Goal: Use online tool/utility: Utilize a website feature to perform a specific function

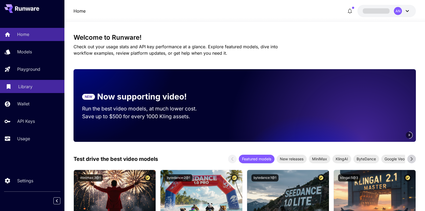
click at [19, 85] on p "Library" at bounding box center [25, 87] width 14 height 6
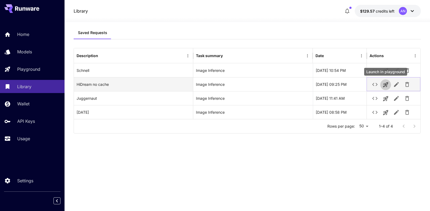
click at [384, 84] on icon "Launch in playground" at bounding box center [385, 84] width 5 height 5
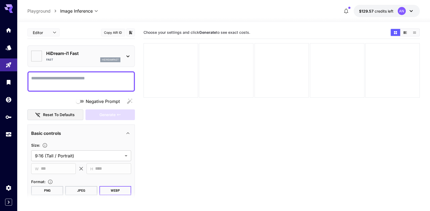
type input "*******"
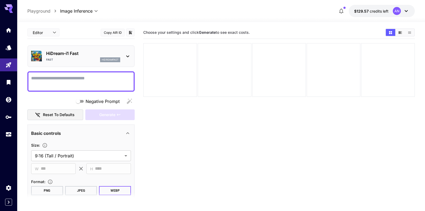
click at [76, 79] on textarea "Negative Prompt" at bounding box center [81, 81] width 100 height 13
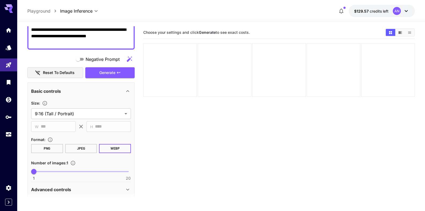
scroll to position [92, 0]
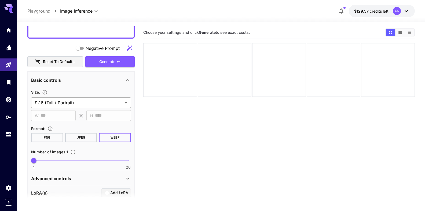
type textarea "**********"
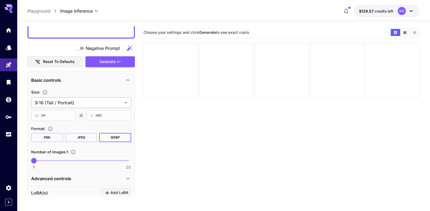
click at [67, 103] on body "**********" at bounding box center [215, 127] width 430 height 254
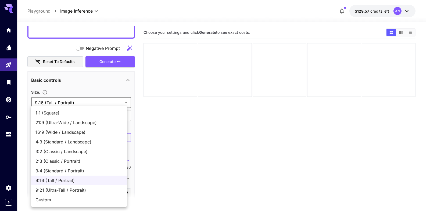
click at [62, 133] on span "16:9 (Wide / Landscape)" at bounding box center [78, 132] width 87 height 6
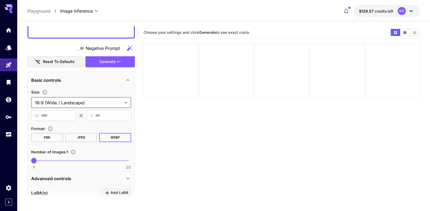
type input "**********"
type input "****"
type input "***"
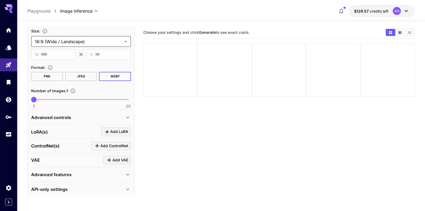
scroll to position [158, 0]
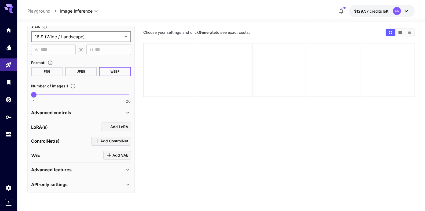
click at [72, 172] on div "Advanced features" at bounding box center [77, 170] width 93 height 6
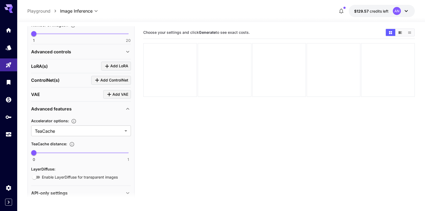
scroll to position [219, 0]
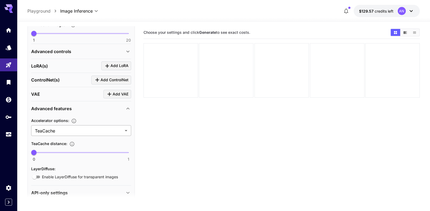
click at [59, 132] on body "**********" at bounding box center [215, 127] width 430 height 254
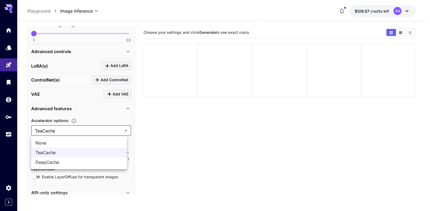
click at [46, 143] on span "None" at bounding box center [78, 143] width 87 height 6
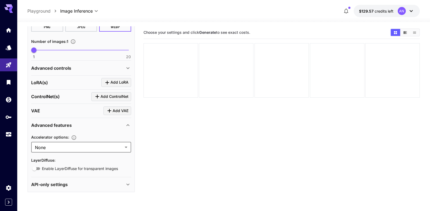
type input "****"
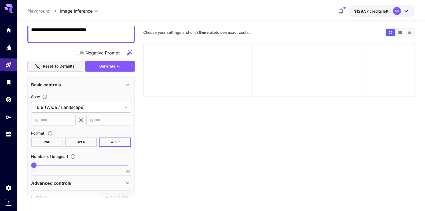
scroll to position [80, 0]
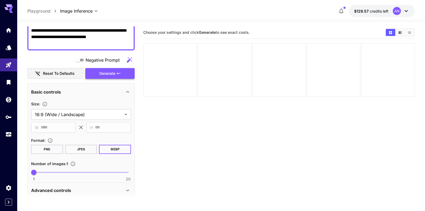
click at [99, 74] on span "Generate" at bounding box center [107, 73] width 16 height 7
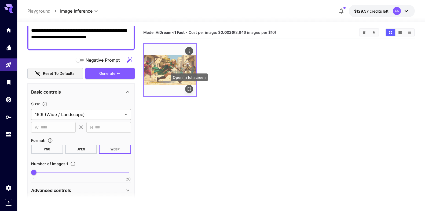
click at [191, 90] on icon "Open in fullscreen" at bounding box center [189, 88] width 5 height 5
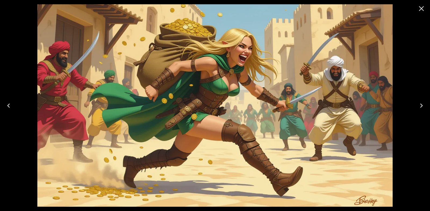
click at [419, 12] on icon "Close" at bounding box center [421, 8] width 9 height 9
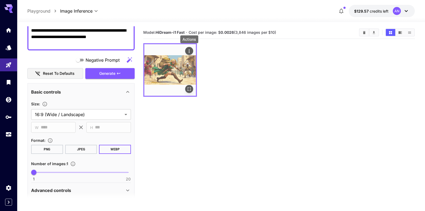
click at [190, 51] on icon "Actions" at bounding box center [189, 51] width 5 height 5
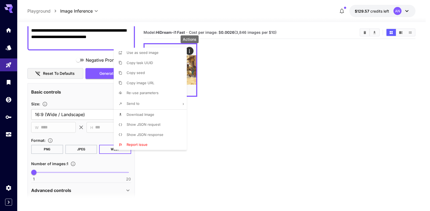
click at [145, 113] on span "Download Image" at bounding box center [140, 115] width 28 height 4
click at [59, 55] on div at bounding box center [215, 105] width 430 height 211
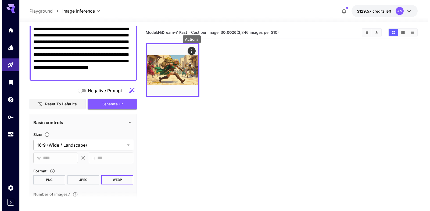
scroll to position [19, 0]
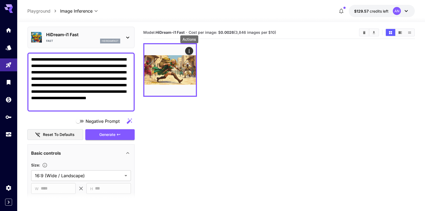
click at [94, 67] on textarea "**********" at bounding box center [79, 82] width 96 height 52
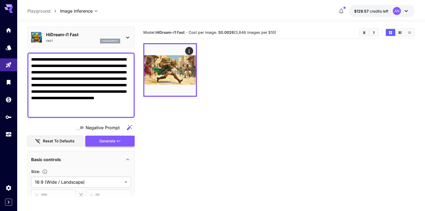
click at [108, 141] on span "Generate" at bounding box center [107, 141] width 16 height 7
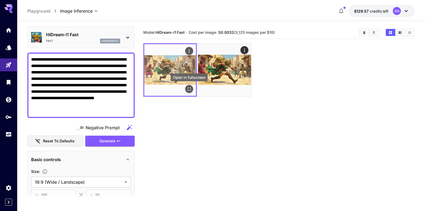
click at [188, 89] on icon "Open in fullscreen" at bounding box center [189, 89] width 3 height 3
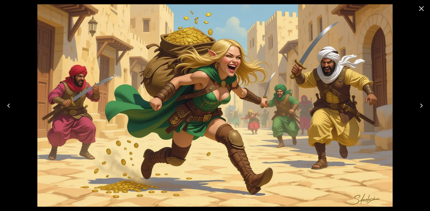
click at [421, 9] on icon "Close" at bounding box center [421, 8] width 5 height 5
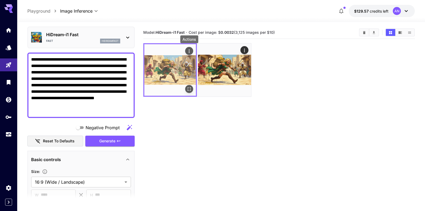
click at [187, 55] on button "Actions" at bounding box center [189, 51] width 8 height 8
click at [188, 50] on icon "Actions" at bounding box center [189, 51] width 5 height 5
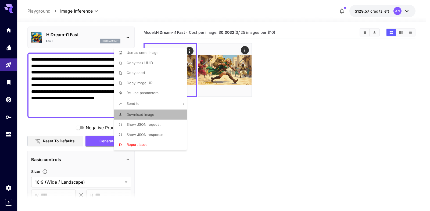
click at [138, 114] on span "Download Image" at bounding box center [140, 115] width 28 height 4
click at [73, 64] on div at bounding box center [215, 105] width 430 height 211
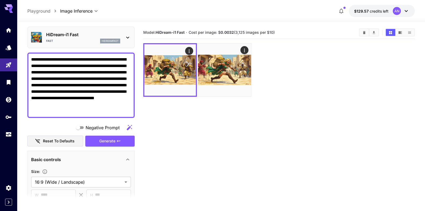
click at [98, 66] on textarea "**********" at bounding box center [79, 85] width 96 height 58
type textarea "**********"
click at [109, 146] on button "Generate" at bounding box center [109, 141] width 49 height 11
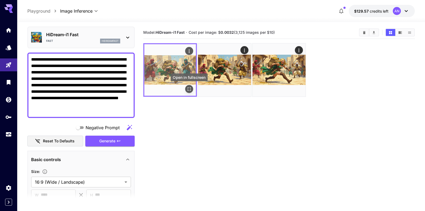
click at [191, 88] on icon "Open in fullscreen" at bounding box center [189, 88] width 5 height 5
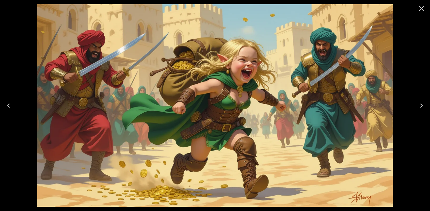
click at [422, 10] on icon "Close" at bounding box center [421, 8] width 5 height 5
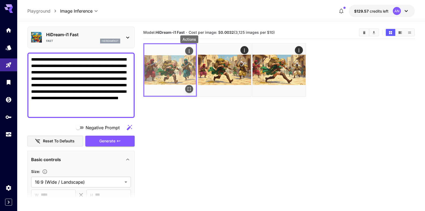
click at [188, 48] on div "Actions" at bounding box center [189, 51] width 5 height 6
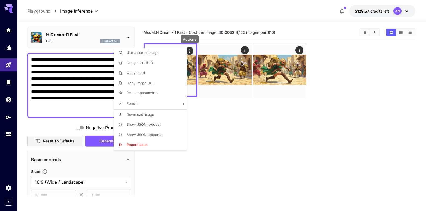
click at [141, 116] on span "Download Image" at bounding box center [140, 115] width 28 height 4
click at [64, 34] on div at bounding box center [215, 105] width 430 height 211
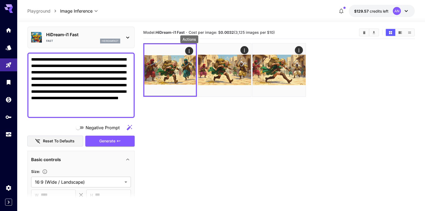
click at [62, 34] on p "HiDream-i1 Fast" at bounding box center [83, 34] width 74 height 6
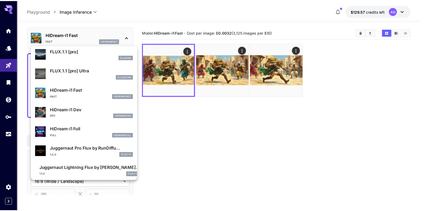
scroll to position [376, 0]
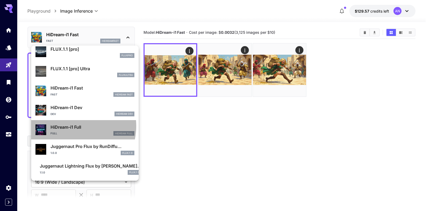
click at [72, 126] on p "HiDream-i1 Full" at bounding box center [92, 127] width 84 height 6
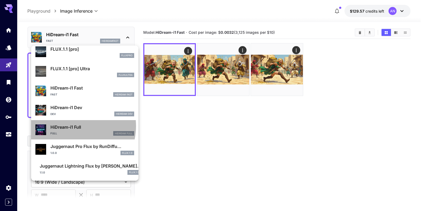
type input "**"
type input "***"
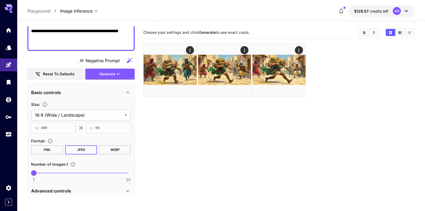
scroll to position [111, 0]
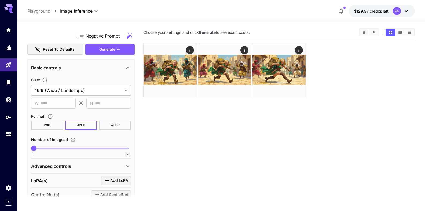
click at [113, 126] on button "WEBP" at bounding box center [115, 125] width 32 height 9
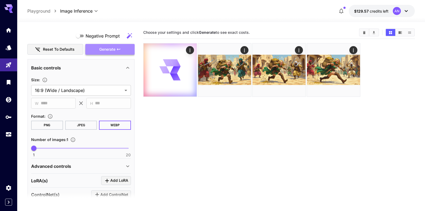
click at [108, 50] on span "Generate" at bounding box center [107, 49] width 16 height 7
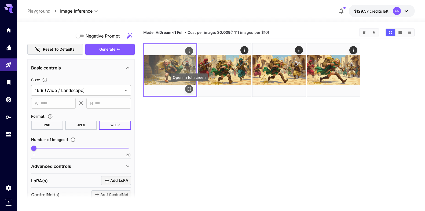
click at [191, 88] on icon "Open in fullscreen" at bounding box center [189, 89] width 3 height 3
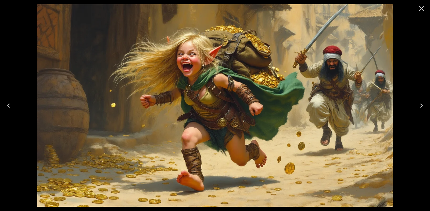
click at [424, 8] on icon "Close" at bounding box center [421, 8] width 9 height 9
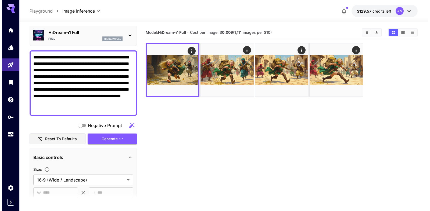
scroll to position [19, 0]
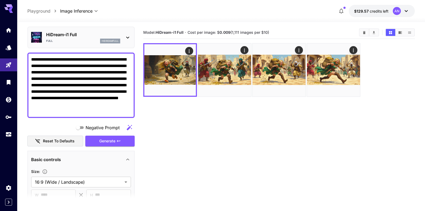
click at [61, 87] on textarea "**********" at bounding box center [79, 85] width 96 height 58
type textarea "**********"
click at [110, 140] on span "Generate" at bounding box center [107, 141] width 16 height 7
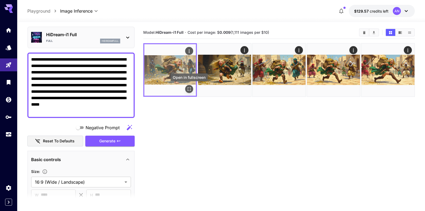
click at [189, 90] on icon "Open in fullscreen" at bounding box center [189, 88] width 5 height 5
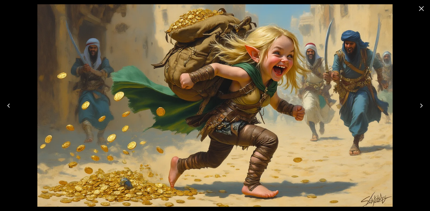
click at [425, 8] on button "Close" at bounding box center [421, 8] width 13 height 13
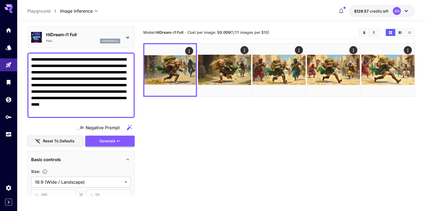
click at [101, 140] on span "Generate" at bounding box center [107, 141] width 16 height 7
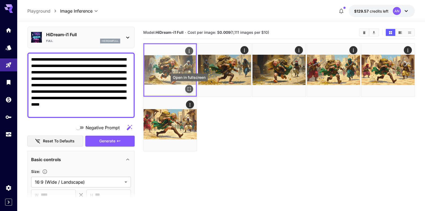
click at [190, 89] on icon "Open in fullscreen" at bounding box center [189, 88] width 5 height 5
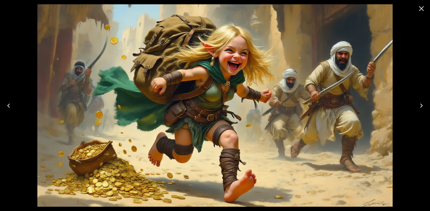
click at [418, 12] on icon "Close" at bounding box center [421, 8] width 9 height 9
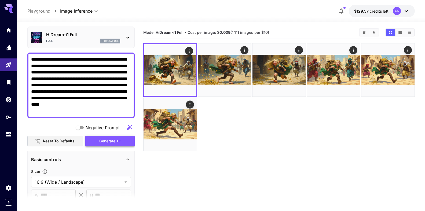
click at [99, 141] on span "Generate" at bounding box center [107, 141] width 16 height 7
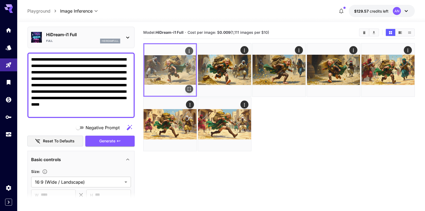
click at [194, 90] on img at bounding box center [170, 70] width 52 height 52
click at [186, 86] on button "Open in fullscreen" at bounding box center [189, 89] width 8 height 8
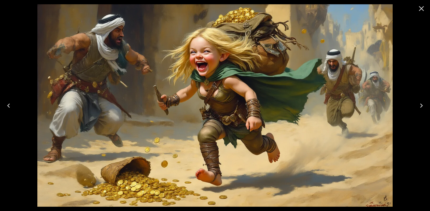
click at [417, 8] on icon "Close" at bounding box center [421, 8] width 9 height 9
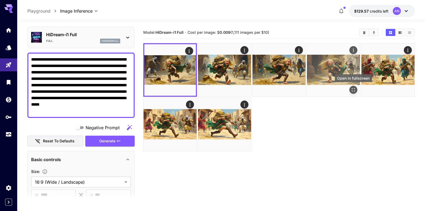
click at [355, 89] on icon "Open in fullscreen" at bounding box center [353, 89] width 3 height 3
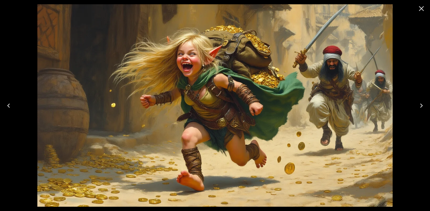
click at [420, 12] on icon "Close" at bounding box center [421, 8] width 9 height 9
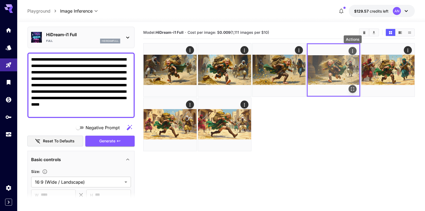
click at [352, 51] on icon "Actions" at bounding box center [352, 51] width 5 height 5
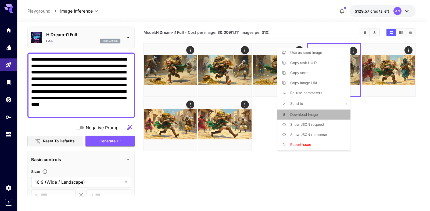
click at [309, 115] on span "Download Image" at bounding box center [304, 115] width 28 height 4
click at [269, 118] on div at bounding box center [215, 105] width 430 height 211
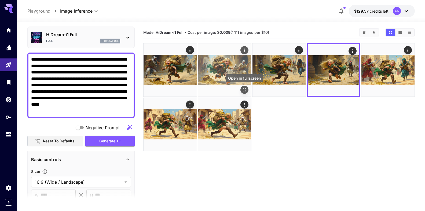
click at [243, 90] on icon "Open in fullscreen" at bounding box center [244, 89] width 5 height 5
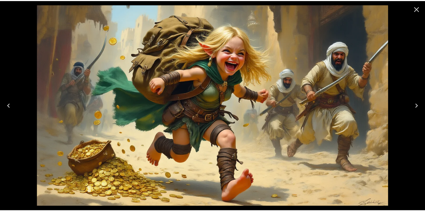
scroll to position [19, 0]
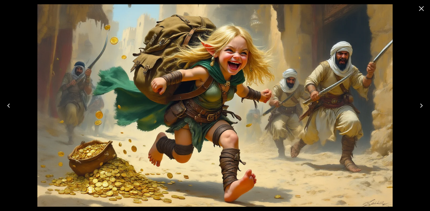
click at [422, 11] on icon "Close" at bounding box center [421, 8] width 9 height 9
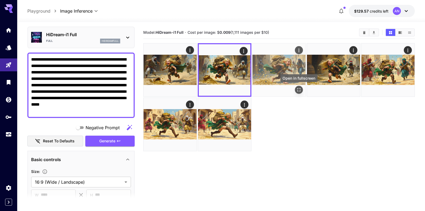
click at [302, 90] on icon "Open in fullscreen" at bounding box center [298, 89] width 5 height 5
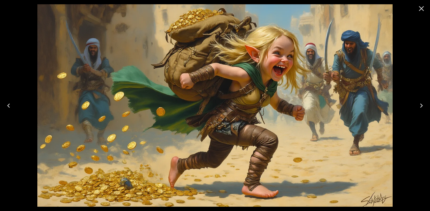
click at [422, 8] on icon "Close" at bounding box center [421, 8] width 9 height 9
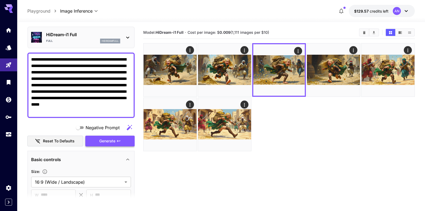
click at [104, 144] on span "Generate" at bounding box center [107, 141] width 16 height 7
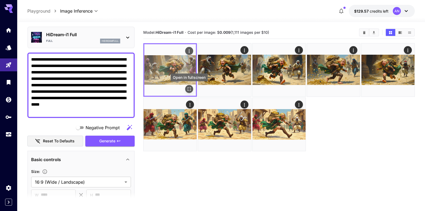
click at [188, 90] on icon "Open in fullscreen" at bounding box center [189, 88] width 5 height 5
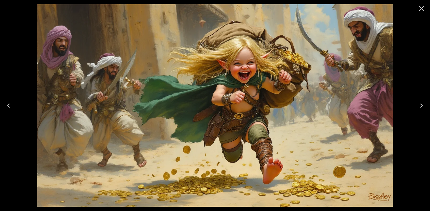
click at [416, 11] on button "Close" at bounding box center [421, 8] width 13 height 13
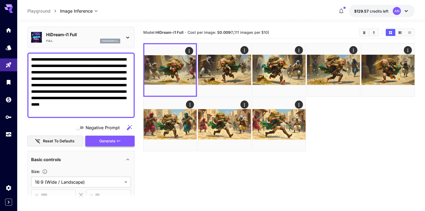
click at [104, 141] on span "Generate" at bounding box center [107, 141] width 16 height 7
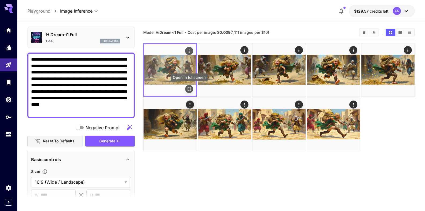
click at [190, 91] on icon "Open in fullscreen" at bounding box center [189, 88] width 5 height 5
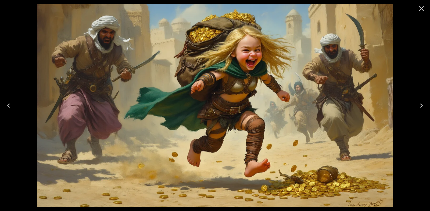
click at [419, 10] on icon "Close" at bounding box center [421, 8] width 9 height 9
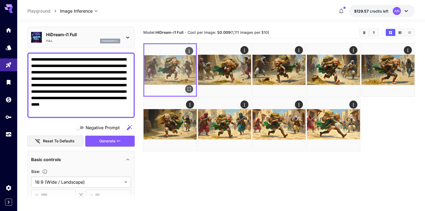
click at [188, 50] on icon "Actions" at bounding box center [189, 51] width 5 height 5
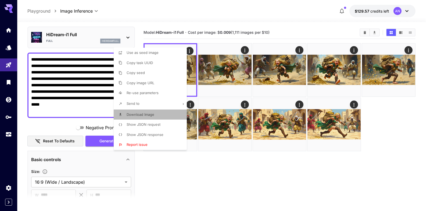
click at [140, 114] on span "Download Image" at bounding box center [140, 115] width 28 height 4
click at [64, 35] on div at bounding box center [215, 105] width 430 height 211
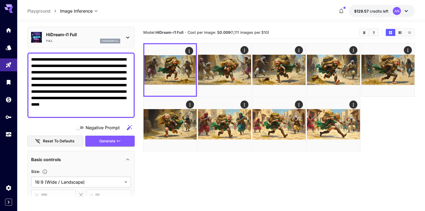
click at [64, 35] on p "HiDream-i1 Full" at bounding box center [83, 34] width 74 height 6
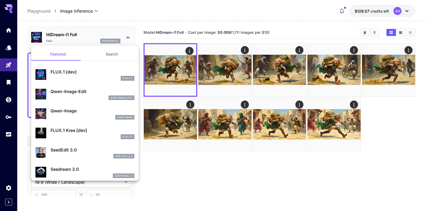
click at [66, 75] on p "FLUX.1 [dev]" at bounding box center [92, 72] width 84 height 6
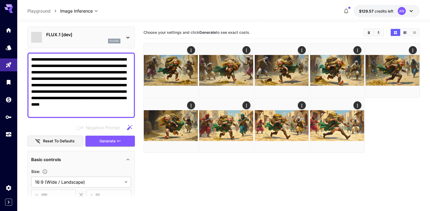
type input "**"
type input "***"
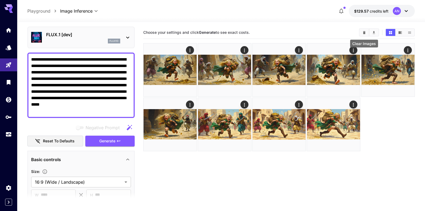
click at [364, 34] on icon "Clear Images" at bounding box center [364, 32] width 2 height 3
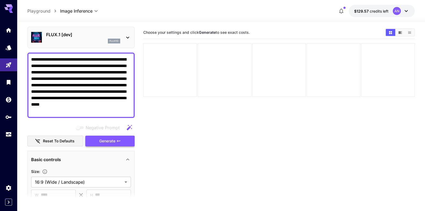
click at [103, 140] on span "Generate" at bounding box center [107, 141] width 16 height 7
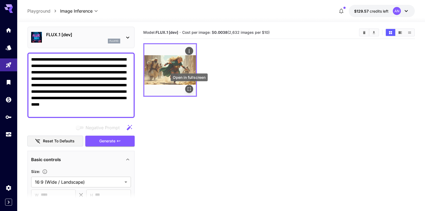
click at [189, 86] on button "Open in fullscreen" at bounding box center [189, 89] width 8 height 8
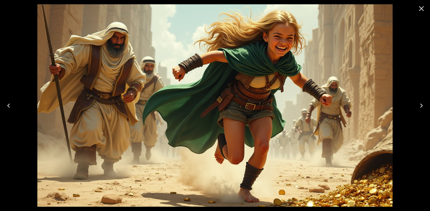
click at [416, 9] on button "Close" at bounding box center [421, 8] width 13 height 13
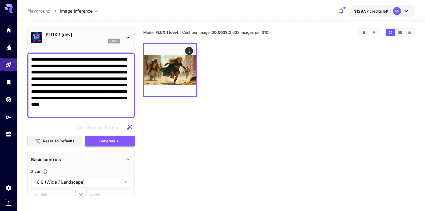
click at [109, 143] on span "Generate" at bounding box center [107, 141] width 16 height 7
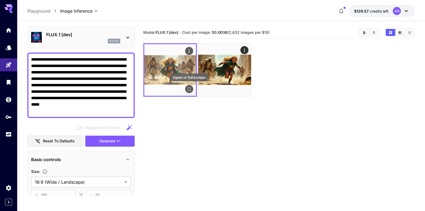
click at [189, 89] on icon "Open in fullscreen" at bounding box center [189, 88] width 5 height 5
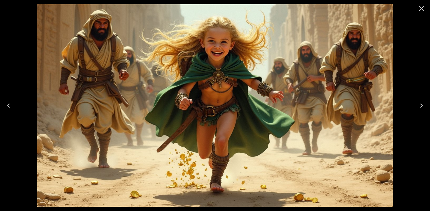
click at [415, 7] on button "Close" at bounding box center [421, 8] width 13 height 13
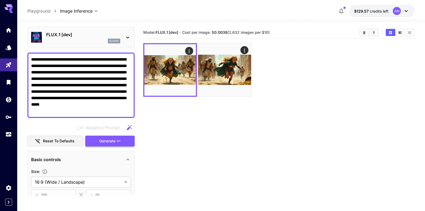
click at [103, 144] on span "Generate" at bounding box center [107, 141] width 16 height 7
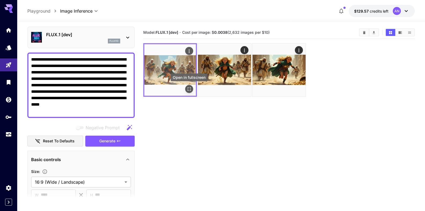
click at [188, 87] on icon "Open in fullscreen" at bounding box center [189, 88] width 5 height 5
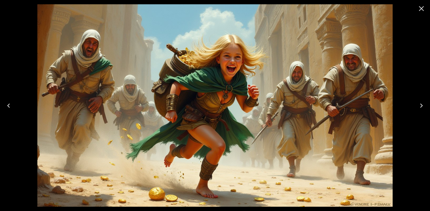
click at [419, 10] on icon "Close" at bounding box center [421, 8] width 5 height 5
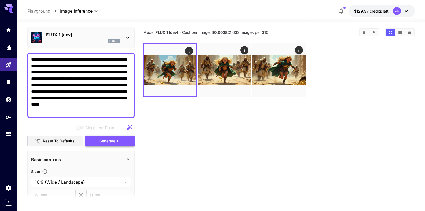
click at [99, 140] on span "Generate" at bounding box center [107, 141] width 16 height 7
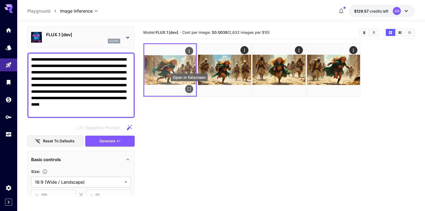
click at [189, 88] on icon "Open in fullscreen" at bounding box center [189, 88] width 5 height 5
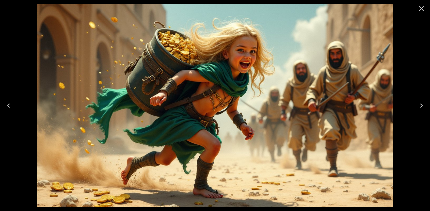
click at [422, 6] on icon "Close" at bounding box center [421, 8] width 9 height 9
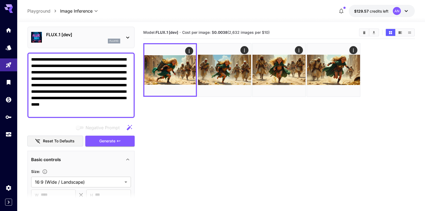
click at [64, 33] on p "FLUX.1 [dev]" at bounding box center [83, 34] width 74 height 6
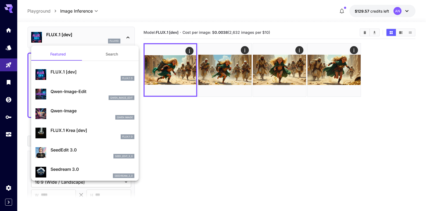
click at [66, 112] on p "Qwen-Image" at bounding box center [92, 111] width 84 height 6
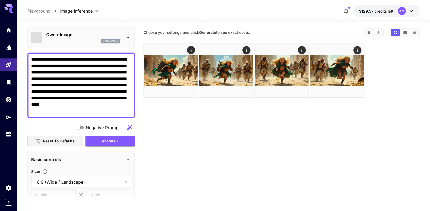
type input "**"
type input "***"
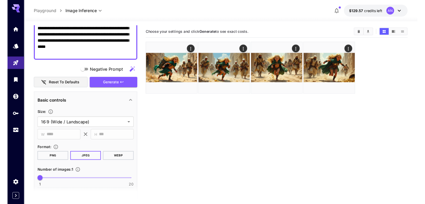
scroll to position [80, 0]
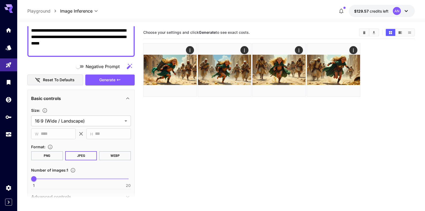
click at [119, 155] on button "WEBP" at bounding box center [115, 155] width 32 height 9
click at [99, 79] on span "Generate" at bounding box center [107, 80] width 16 height 7
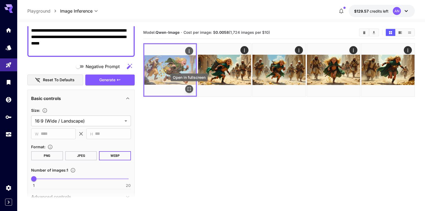
click at [191, 90] on icon "Open in fullscreen" at bounding box center [189, 88] width 5 height 5
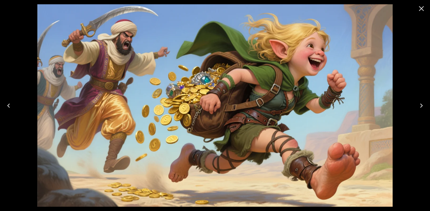
click at [422, 8] on icon "Close" at bounding box center [421, 8] width 5 height 5
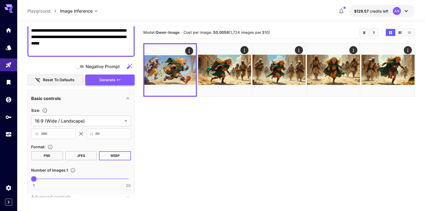
click at [101, 79] on span "Generate" at bounding box center [107, 80] width 16 height 7
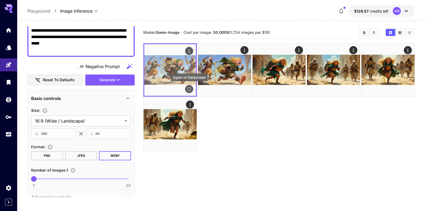
click at [190, 91] on icon "Open in fullscreen" at bounding box center [189, 88] width 5 height 5
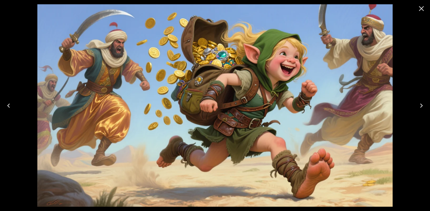
click at [421, 6] on icon "Close" at bounding box center [421, 8] width 9 height 9
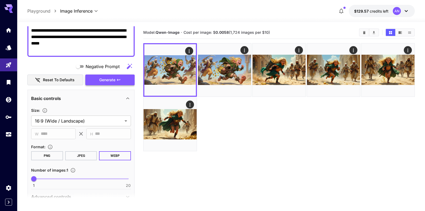
click at [101, 82] on span "Generate" at bounding box center [107, 80] width 16 height 7
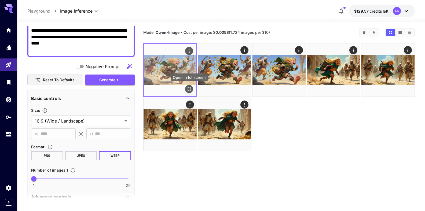
click at [191, 93] on button "Open in fullscreen" at bounding box center [189, 89] width 8 height 8
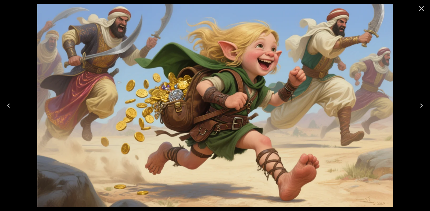
click at [421, 7] on icon "Close" at bounding box center [421, 8] width 9 height 9
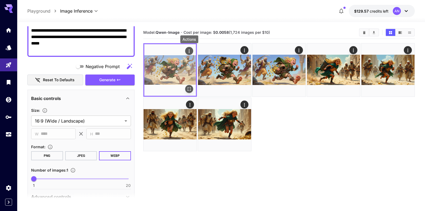
click at [191, 53] on icon "Actions" at bounding box center [189, 51] width 5 height 5
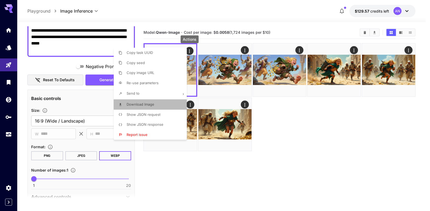
click at [140, 106] on span "Download Image" at bounding box center [140, 104] width 28 height 4
click at [364, 33] on div at bounding box center [215, 105] width 430 height 211
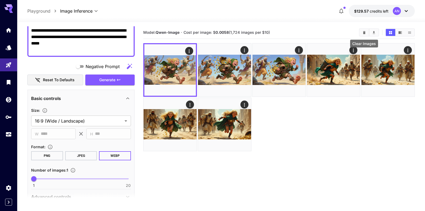
click at [364, 33] on icon "Clear Images" at bounding box center [364, 32] width 2 height 3
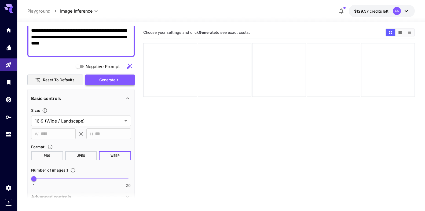
click at [99, 80] on span "Generate" at bounding box center [107, 80] width 16 height 7
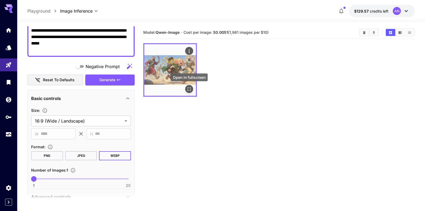
click at [188, 90] on icon "Open in fullscreen" at bounding box center [189, 88] width 5 height 5
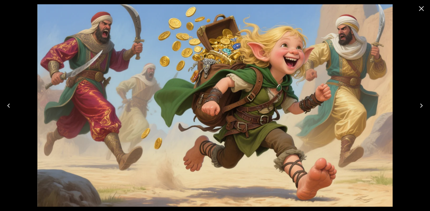
click at [424, 7] on icon "Close" at bounding box center [421, 8] width 9 height 9
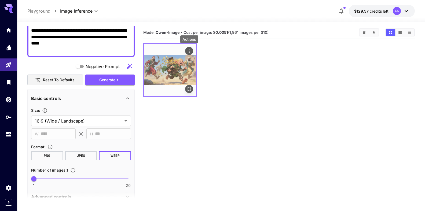
click at [187, 53] on icon "Actions" at bounding box center [189, 51] width 5 height 5
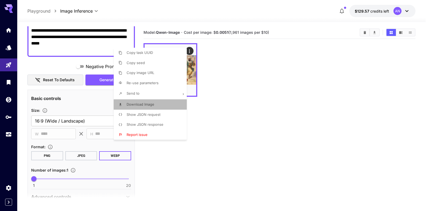
click at [147, 106] on span "Download Image" at bounding box center [140, 104] width 28 height 4
click at [253, 85] on div at bounding box center [215, 105] width 430 height 211
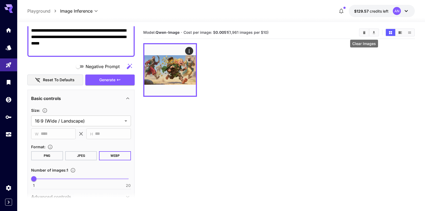
click at [363, 32] on icon "Clear Images" at bounding box center [364, 33] width 4 height 4
